Goal: Information Seeking & Learning: Check status

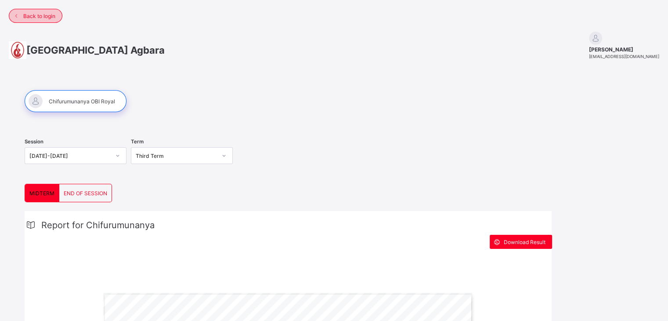
click at [32, 18] on span "Back to login" at bounding box center [39, 16] width 32 height 7
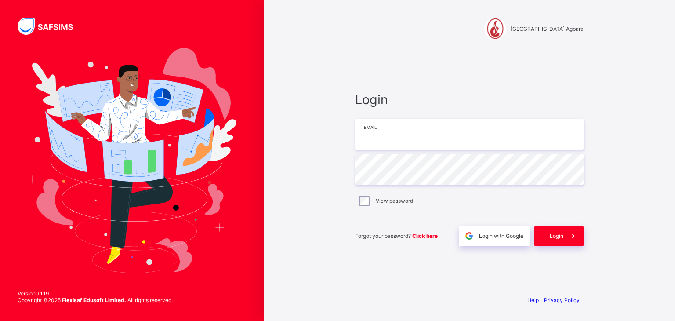
click at [371, 134] on input "email" at bounding box center [469, 134] width 228 height 31
type input "**********"
click at [572, 236] on icon at bounding box center [572, 235] width 9 height 8
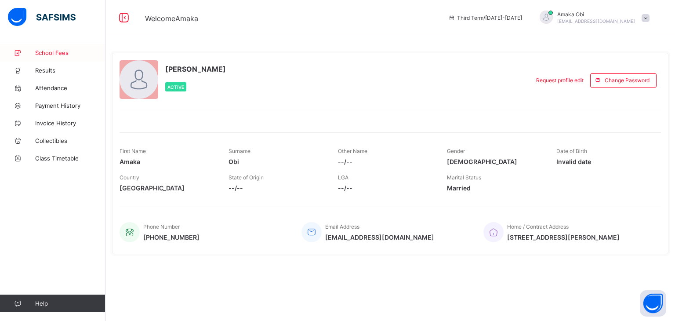
click at [58, 50] on span "School Fees" at bounding box center [70, 52] width 70 height 7
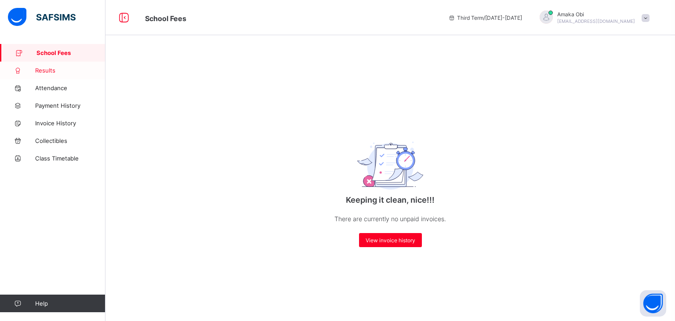
click at [45, 71] on span "Results" at bounding box center [70, 70] width 70 height 7
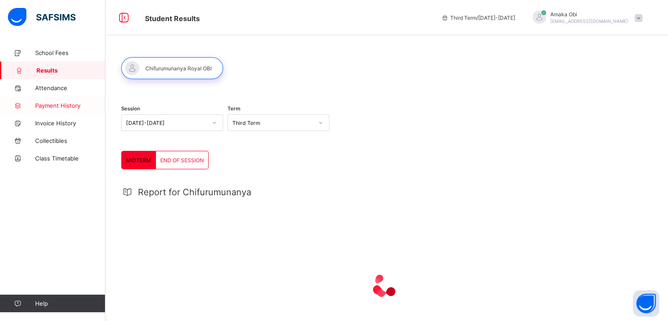
click at [53, 102] on span "Payment History" at bounding box center [70, 105] width 70 height 7
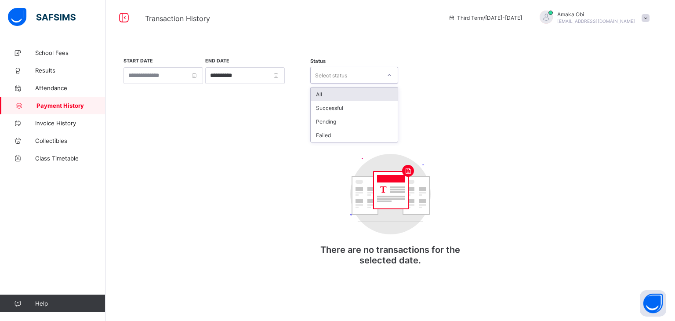
click at [341, 78] on div "Select status" at bounding box center [331, 75] width 32 height 17
click at [320, 104] on div "Successful" at bounding box center [354, 108] width 87 height 14
click at [49, 70] on span "Results" at bounding box center [70, 70] width 70 height 7
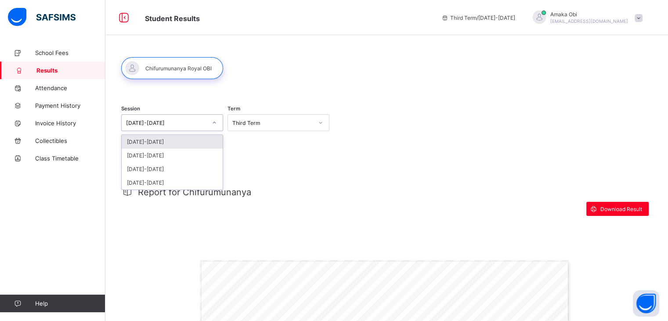
click at [212, 124] on div at bounding box center [214, 123] width 15 height 14
click at [266, 130] on div "Third Term" at bounding box center [279, 122] width 102 height 17
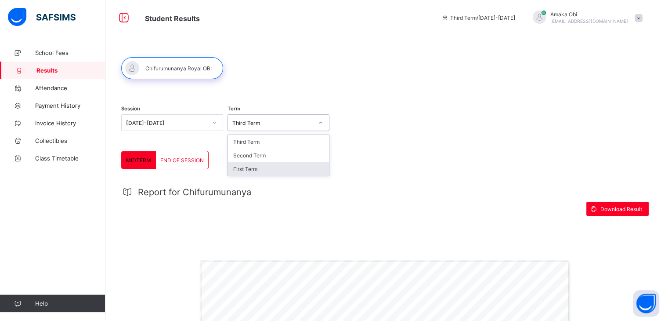
click at [243, 168] on div "First Term" at bounding box center [278, 169] width 101 height 14
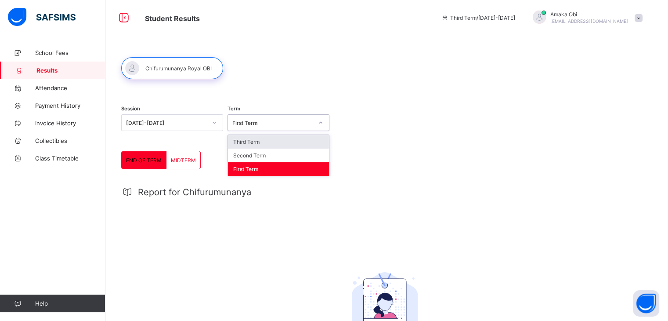
click at [283, 129] on div "First Term" at bounding box center [279, 122] width 102 height 17
click at [262, 152] on div "Second Term" at bounding box center [278, 155] width 101 height 14
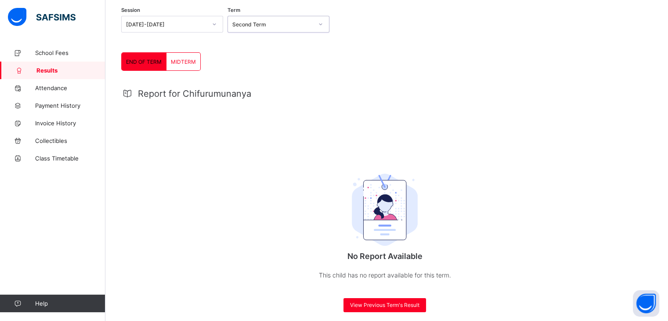
scroll to position [107, 0]
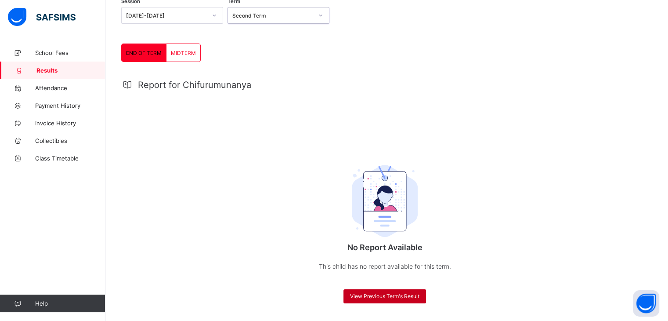
click at [364, 293] on span "View Previous Term's Result" at bounding box center [384, 296] width 69 height 7
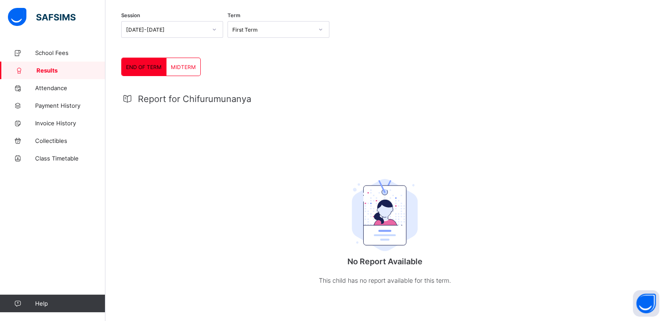
scroll to position [0, 0]
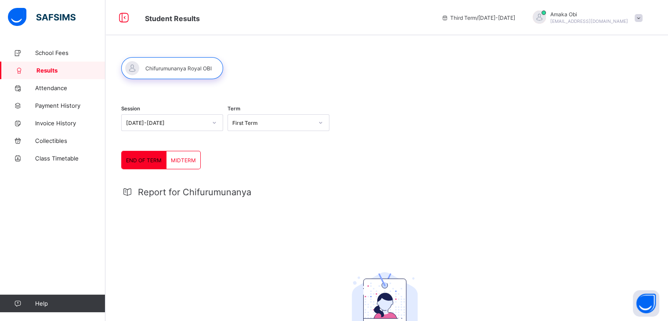
click at [179, 162] on span "MIDTERM" at bounding box center [183, 160] width 25 height 7
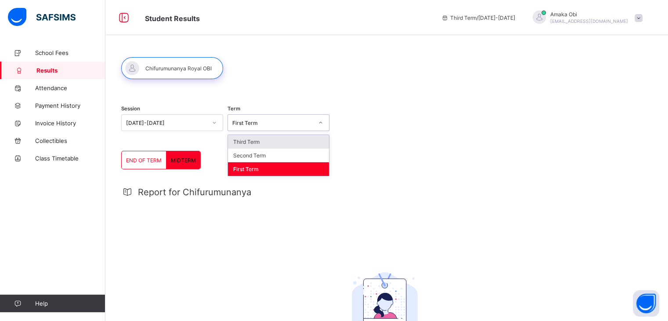
click at [290, 125] on div "First Term" at bounding box center [272, 122] width 81 height 7
click at [261, 155] on div "Second Term" at bounding box center [278, 155] width 101 height 14
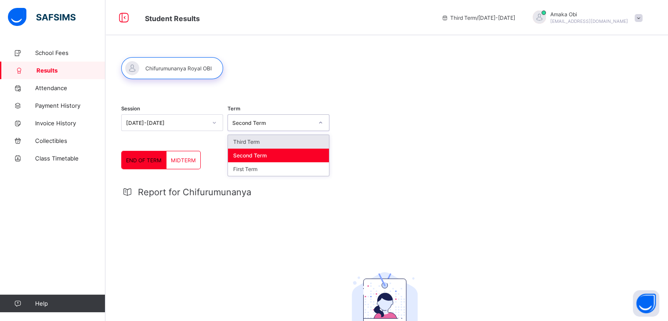
click at [253, 123] on div "Second Term" at bounding box center [272, 122] width 81 height 7
click at [246, 145] on div "Third Term" at bounding box center [278, 142] width 101 height 14
